Goal: Communication & Community: Participate in discussion

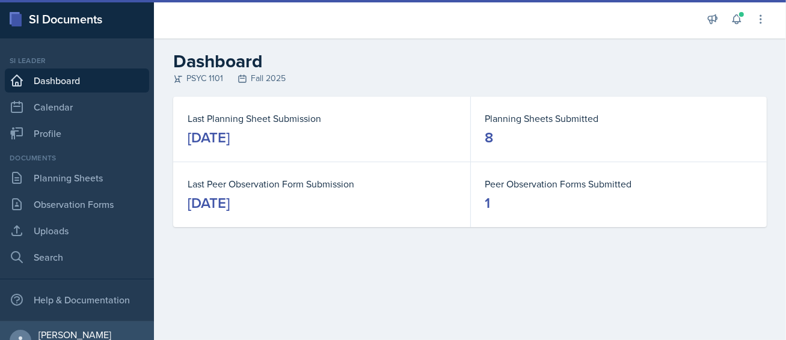
click at [744, 28] on div "Announcements New Announcement Title Message Create Notifications [DATE] 7:44 P…" at bounding box center [737, 19] width 60 height 38
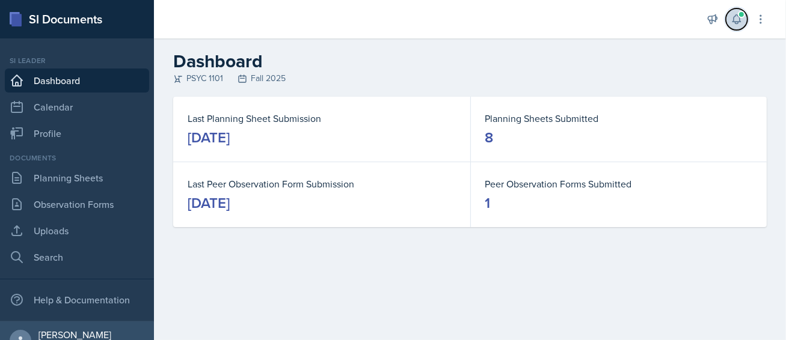
click at [734, 19] on icon at bounding box center [736, 19] width 8 height 9
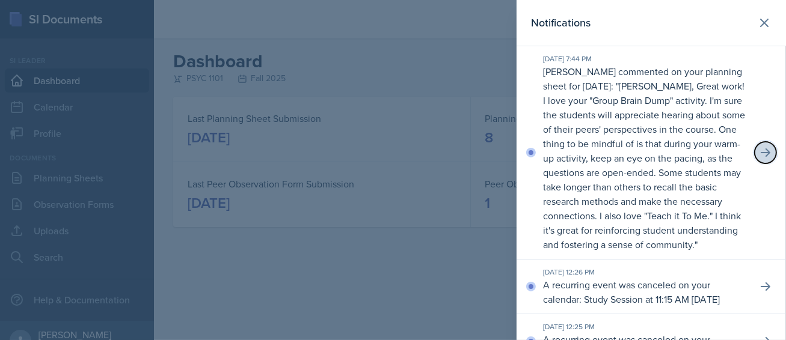
click at [755, 164] on button at bounding box center [766, 153] width 22 height 22
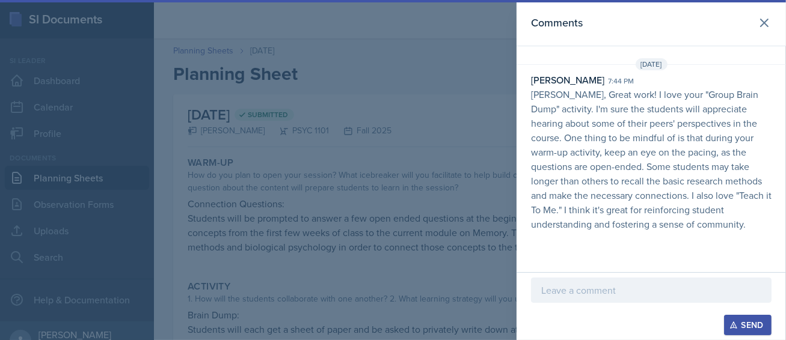
click at [636, 281] on div at bounding box center [651, 290] width 241 height 25
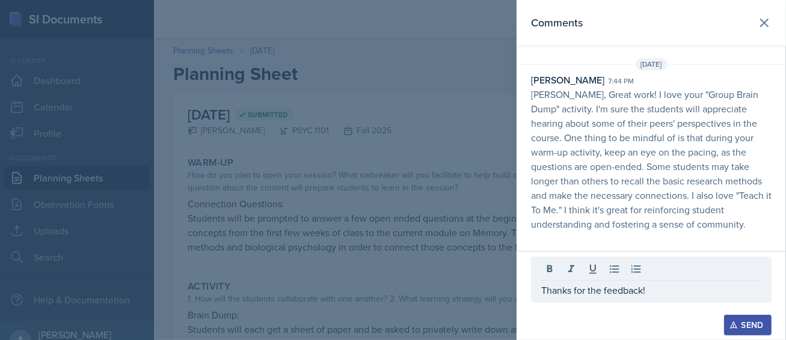
click at [761, 320] on div "Send" at bounding box center [748, 325] width 32 height 10
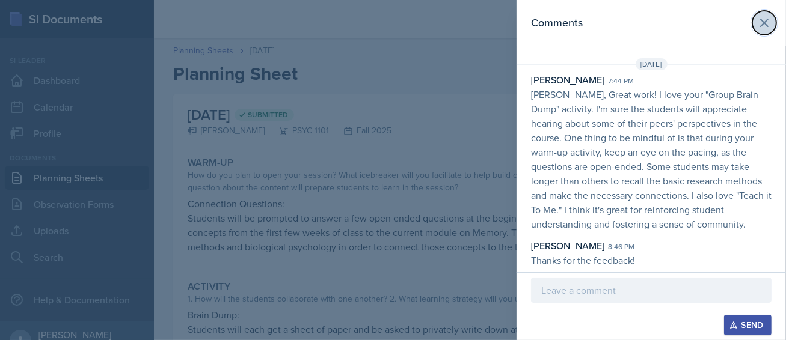
click at [762, 33] on button at bounding box center [764, 23] width 24 height 24
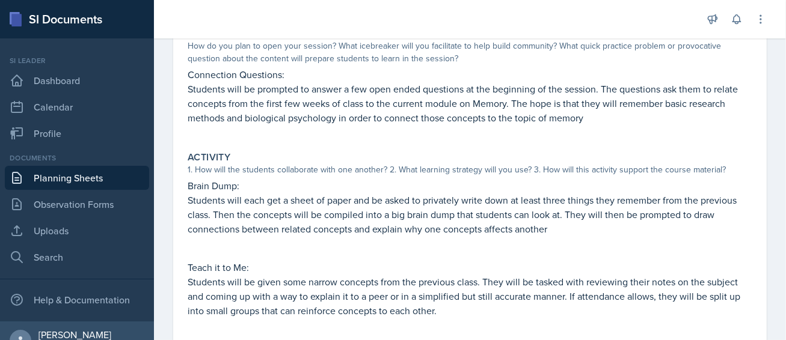
scroll to position [130, 0]
